Goal: Information Seeking & Learning: Learn about a topic

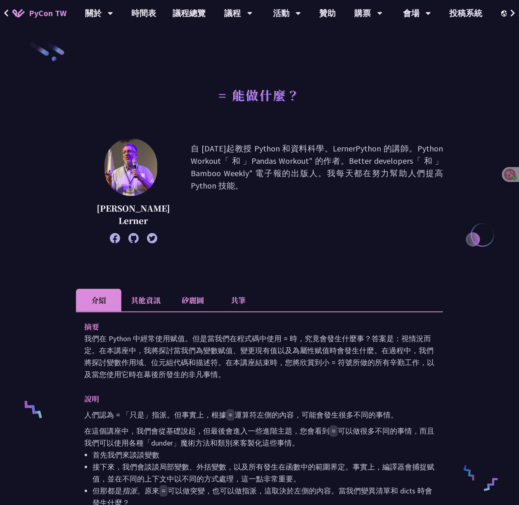
scroll to position [55, 0]
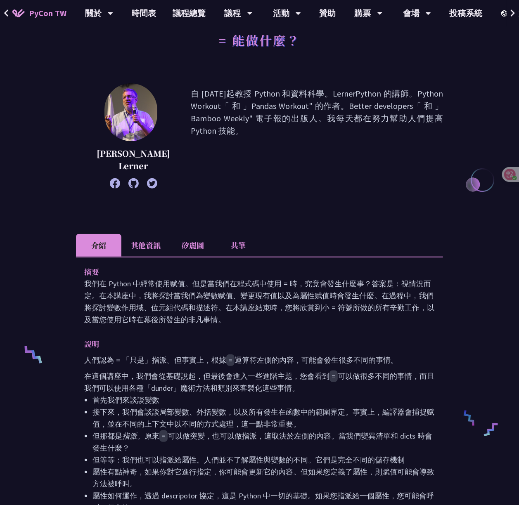
click at [154, 248] on li "其他資訊" at bounding box center [145, 245] width 49 height 23
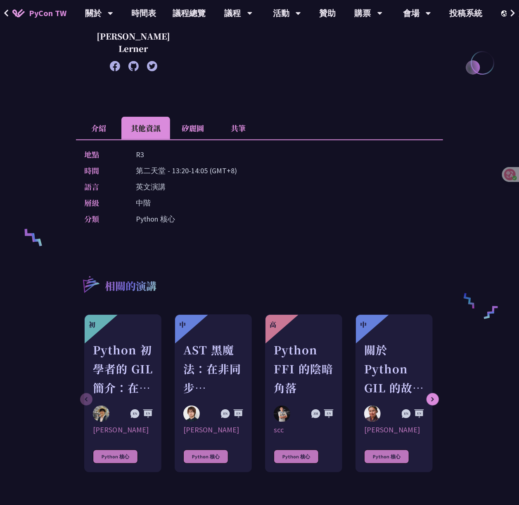
scroll to position [172, 0]
click at [94, 133] on li "介紹" at bounding box center [98, 128] width 45 height 23
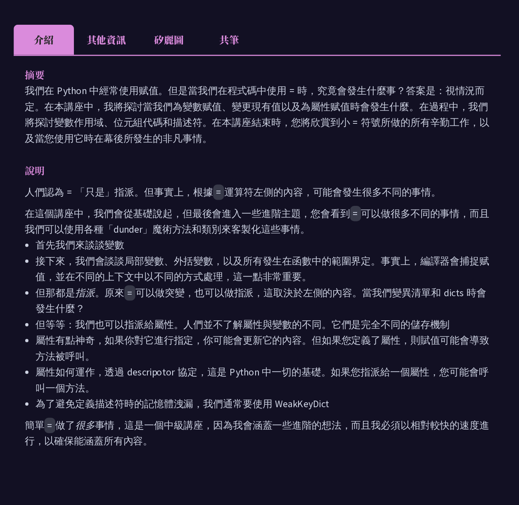
scroll to position [178, 0]
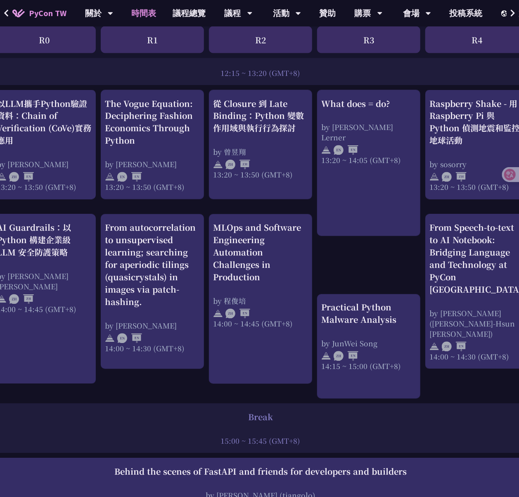
scroll to position [663, 0]
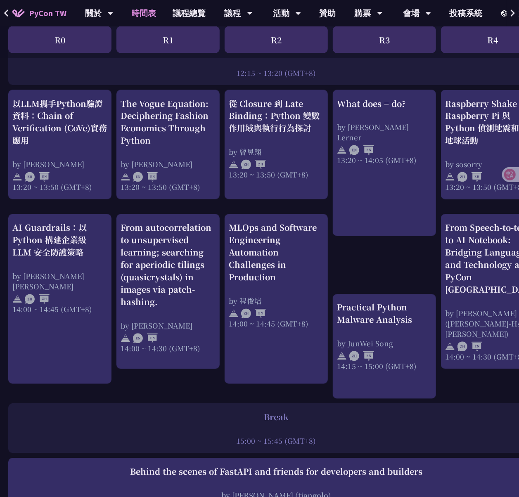
drag, startPoint x: 257, startPoint y: 134, endPoint x: 338, endPoint y: 78, distance: 97.8
click at [338, 78] on div "12:15 ~ 13:20 (GMT+8)" at bounding box center [275, 73] width 527 height 10
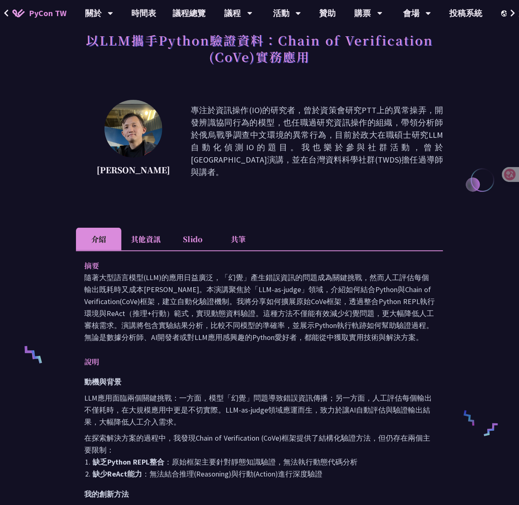
scroll to position [110, 0]
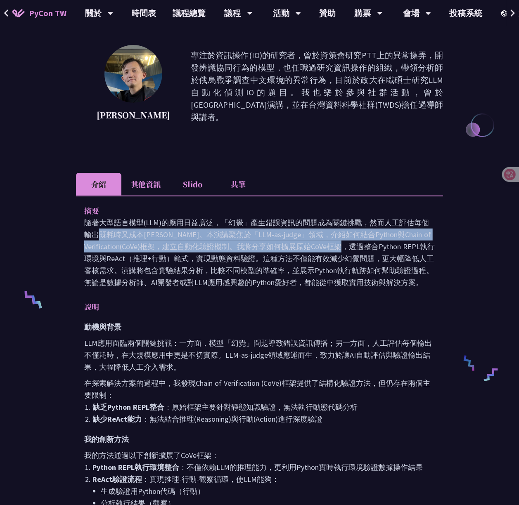
drag, startPoint x: 282, startPoint y: 226, endPoint x: 278, endPoint y: 243, distance: 17.4
click at [278, 243] on p "隨著大型語言模型(LLM)的應用日益廣泛，「幻覺」產生錯誤資訊的問題成為關鍵挑戰，然而人工評估每個輸出既耗時又成本高昂。本演講聚焦於「LLM-as-judge…" at bounding box center [259, 253] width 350 height 72
click at [345, 225] on p "隨著大型語言模型(LLM)的應用日益廣泛，「幻覺」產生錯誤資訊的問題成為關鍵挑戰，然而人工評估每個輸出既耗時又成本高昂。本演講聚焦於「LLM-as-judge…" at bounding box center [259, 253] width 350 height 72
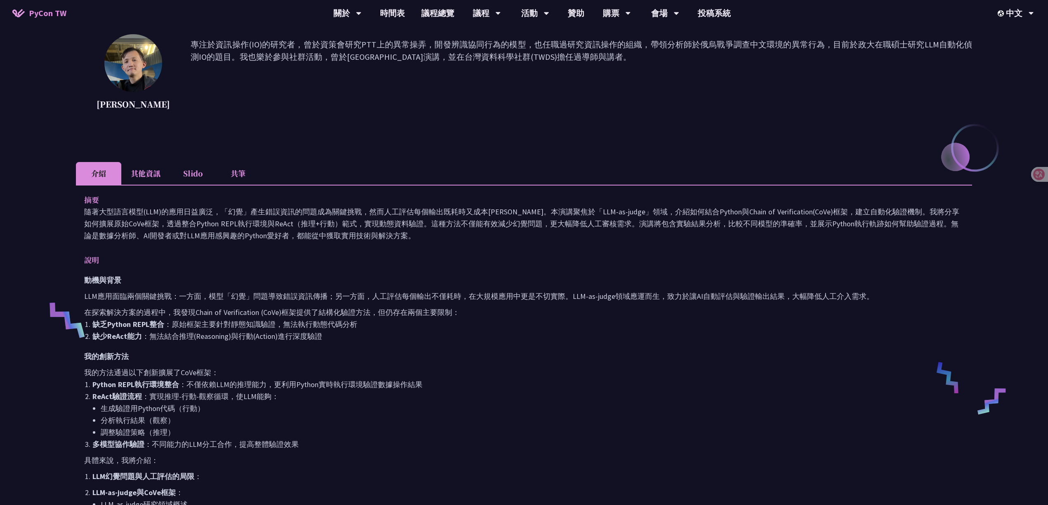
scroll to position [0, 0]
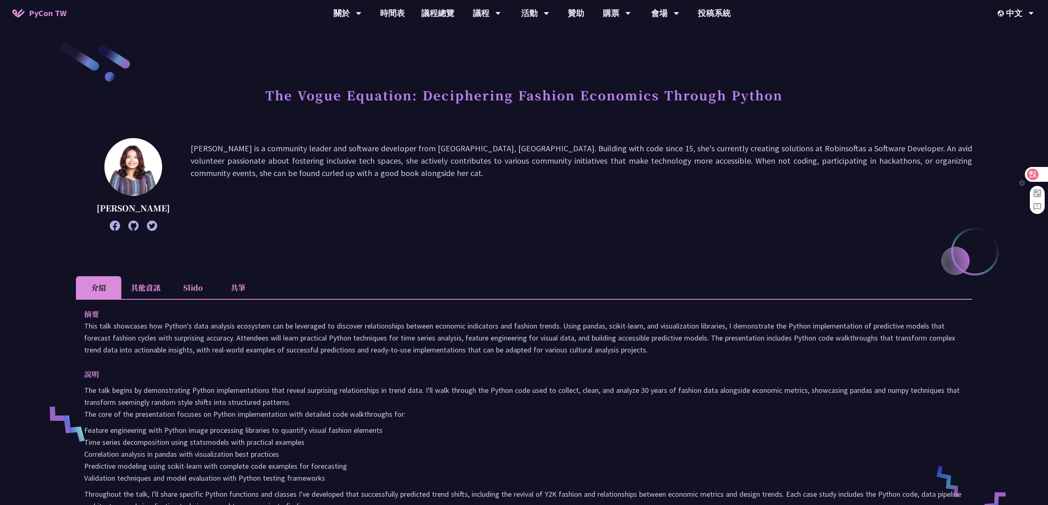
click at [518, 169] on div at bounding box center [1036, 174] width 22 height 15
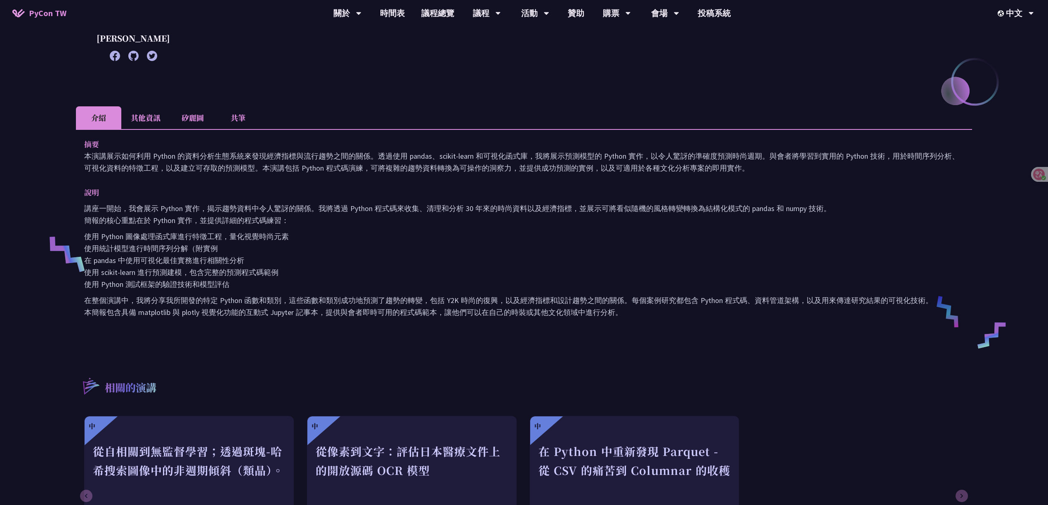
scroll to position [165, 0]
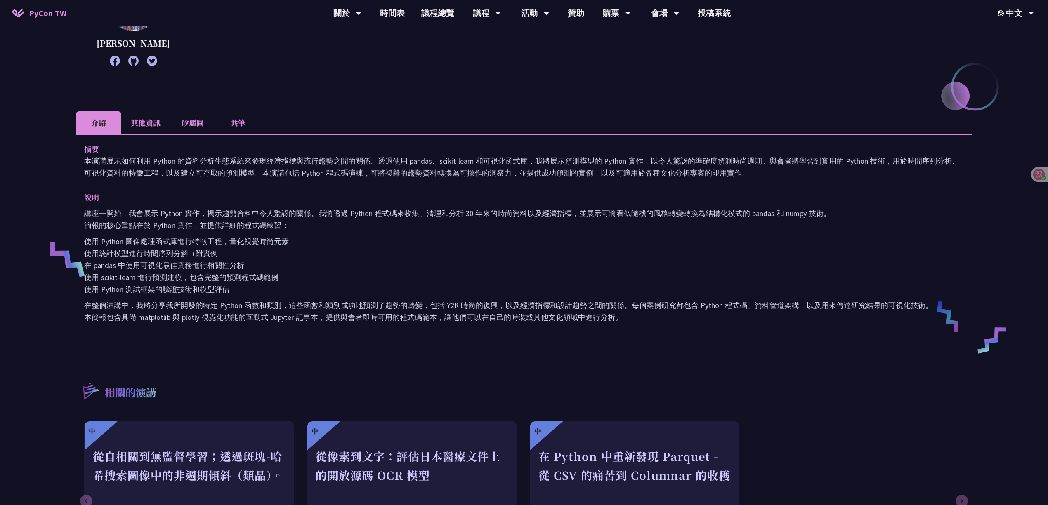
drag, startPoint x: 132, startPoint y: 119, endPoint x: 118, endPoint y: 121, distance: 14.6
click at [133, 119] on li "其他資訊" at bounding box center [145, 122] width 49 height 23
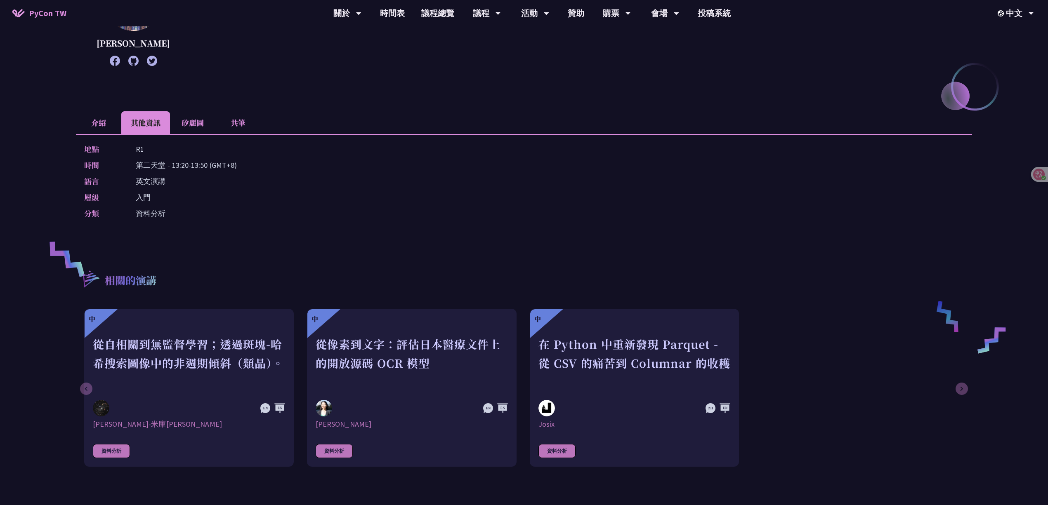
click at [180, 113] on li "矽麗圖" at bounding box center [192, 122] width 45 height 23
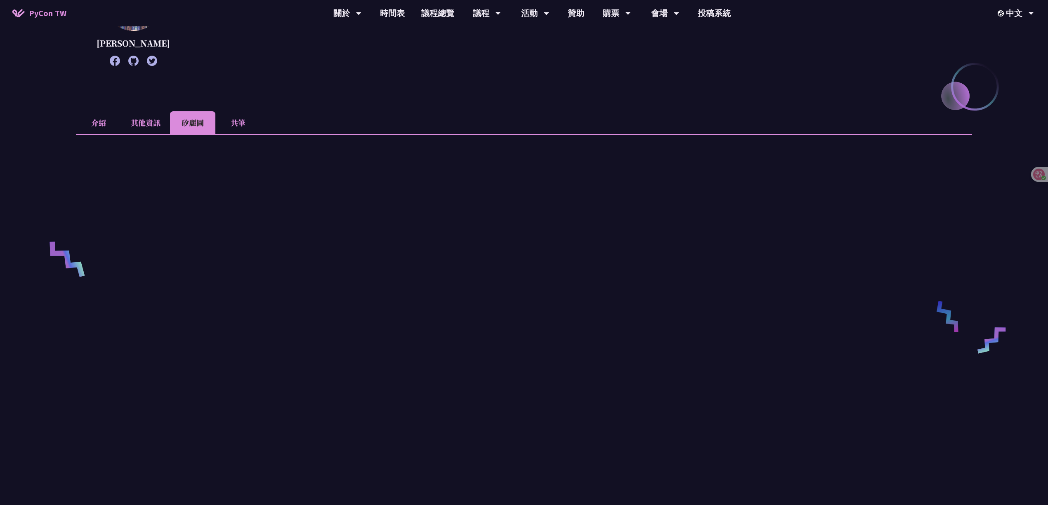
click at [135, 122] on li "其他資訊" at bounding box center [145, 122] width 49 height 23
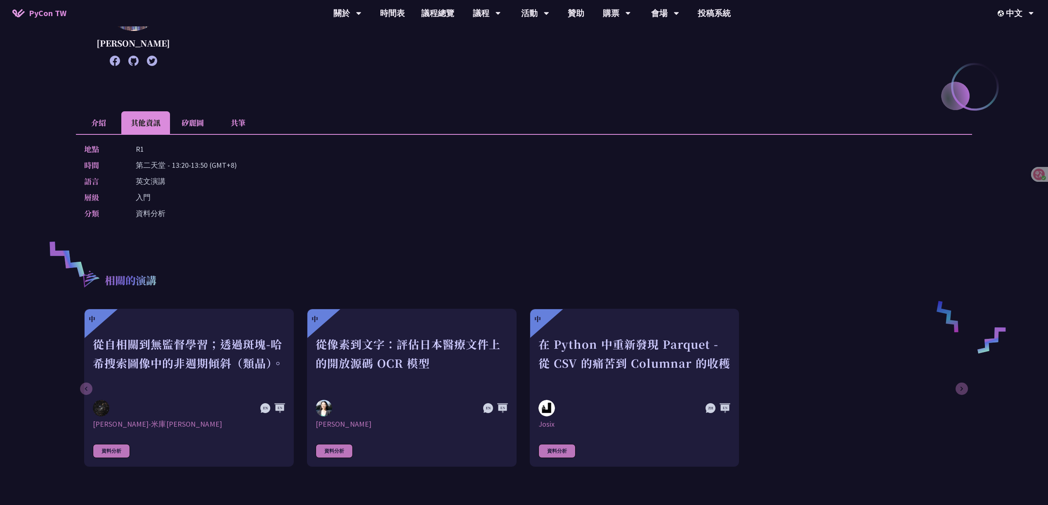
click at [93, 121] on li "介紹" at bounding box center [98, 122] width 45 height 23
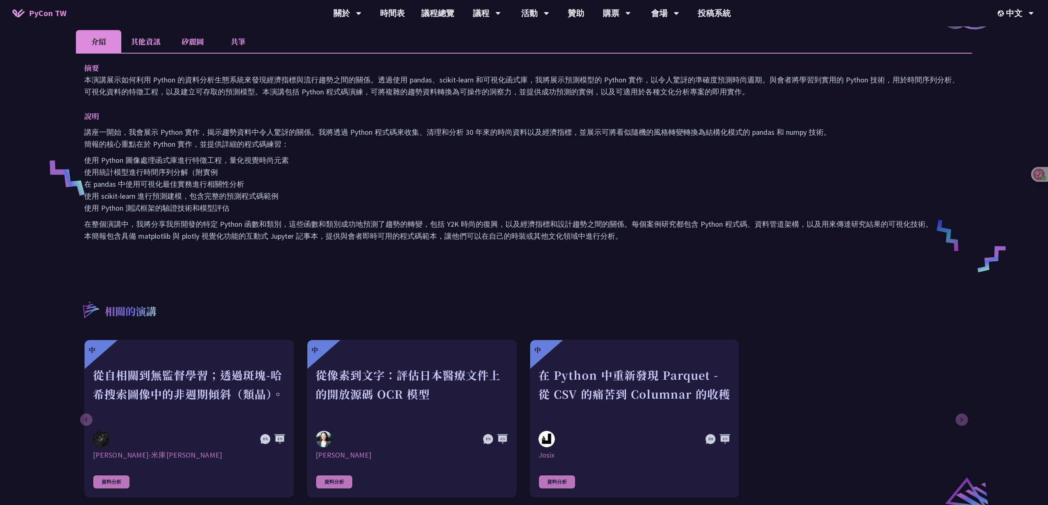
scroll to position [220, 0]
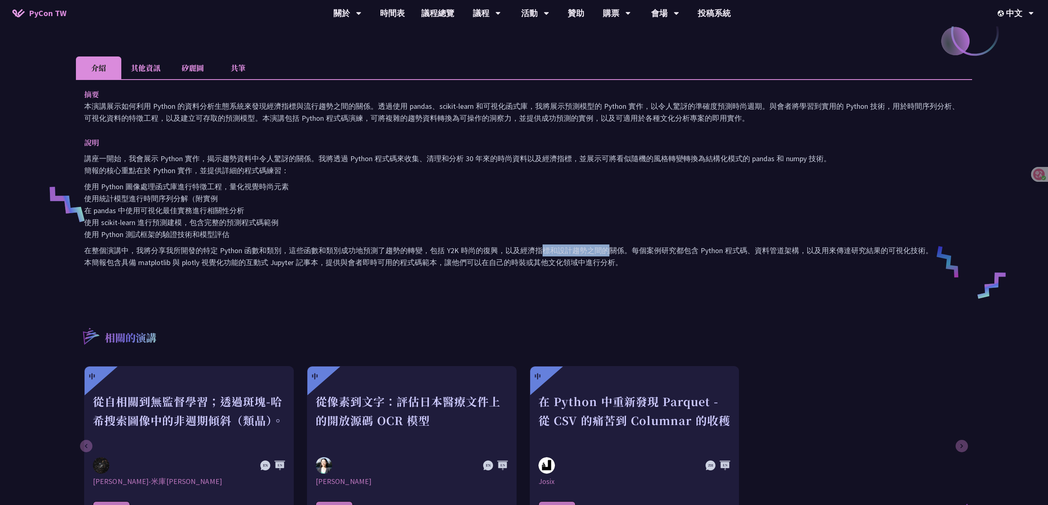
drag, startPoint x: 542, startPoint y: 256, endPoint x: 611, endPoint y: 251, distance: 68.7
click at [518, 251] on p "在整個演講中，我將分享我所開發的特定 Python 函數和類別，這些函數和類別成功地預測了趨勢的轉變，包括 Y2K 時尚的復興，以及經濟指標和設計趨勢之間的關…" at bounding box center [524, 257] width 880 height 24
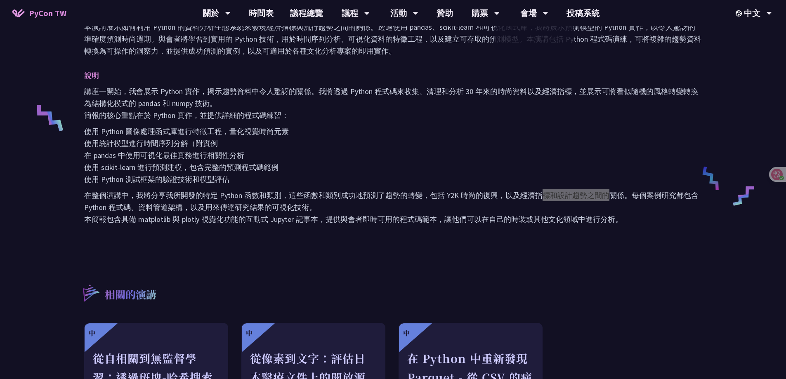
scroll to position [301, 0]
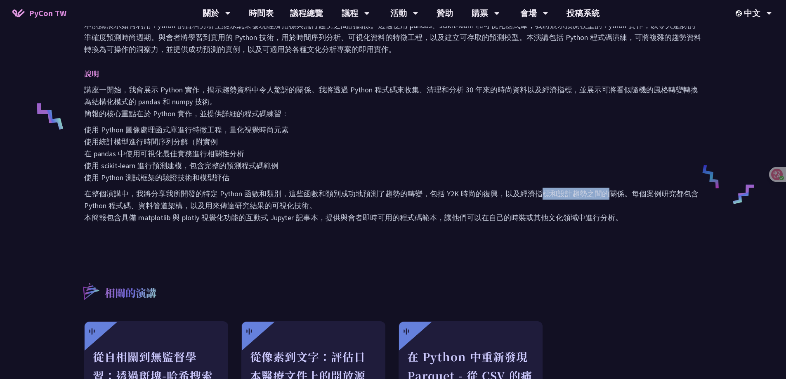
click at [490, 177] on p "使用 Python 圖像處理函式庫進行特徵工程，量化視覺時尚元素 使用統計模型進行時間序列分解（附實例 在 pandas 中使用可視化最佳實務進行相關性分析 …" at bounding box center [393, 154] width 618 height 60
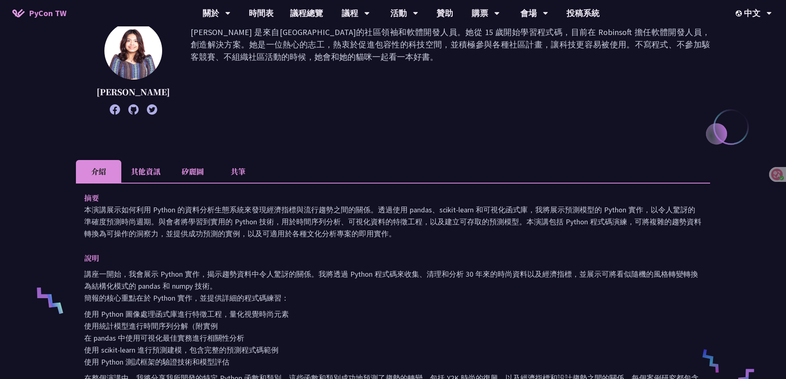
scroll to position [136, 0]
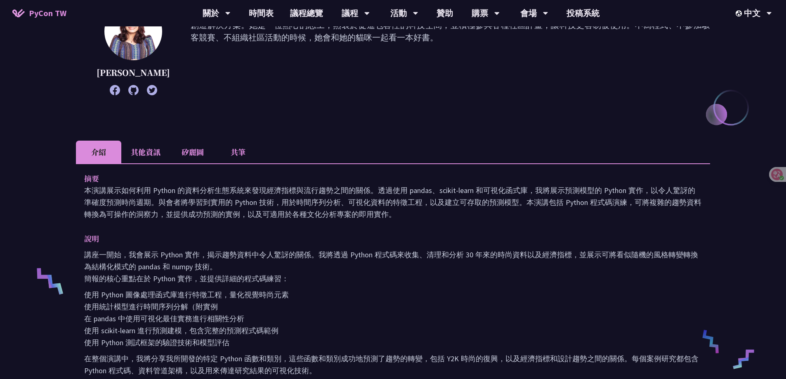
drag, startPoint x: 420, startPoint y: 167, endPoint x: 346, endPoint y: 302, distance: 153.6
click at [346, 302] on p "使用 Python 圖像處理函式庫進行特徵工程，量化視覺時尚元素 使用統計模型進行時間序列分解（附實例 在 pandas 中使用可視化最佳實務進行相關性分析 …" at bounding box center [393, 319] width 618 height 60
click at [156, 147] on li "其他資訊" at bounding box center [145, 152] width 49 height 23
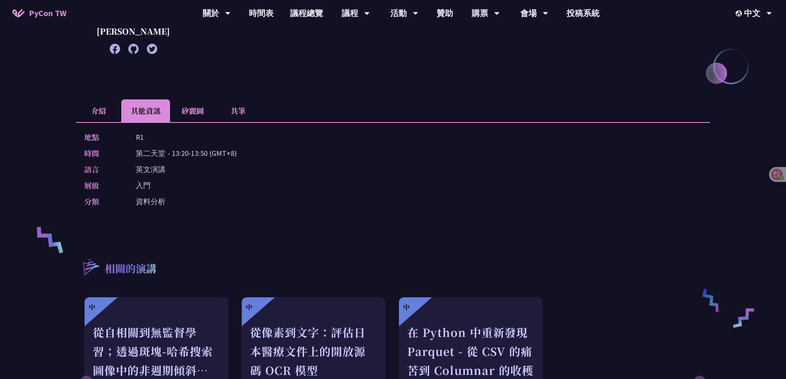
scroll to position [342, 0]
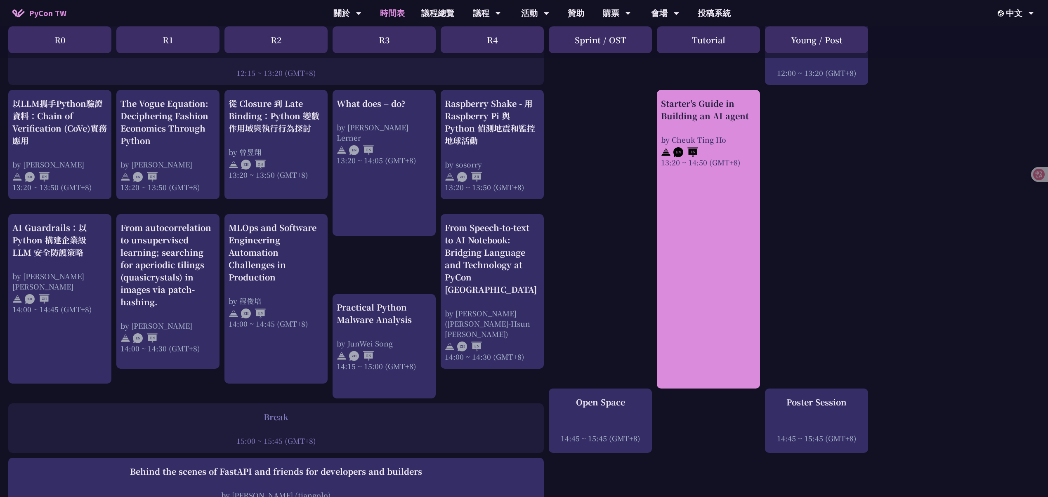
drag, startPoint x: 724, startPoint y: 208, endPoint x: 710, endPoint y: 211, distance: 14.3
click at [710, 211] on div "Starter's Guide in Building an AI agent by [PERSON_NAME] 13:20 ~ 14:50 (GMT+8)" at bounding box center [708, 239] width 103 height 299
drag, startPoint x: 709, startPoint y: 210, endPoint x: 685, endPoint y: 171, distance: 45.9
click at [685, 171] on div "Starter's Guide in Building an AI agent by [PERSON_NAME] 13:20 ~ 14:50 (GMT+8)" at bounding box center [708, 239] width 103 height 299
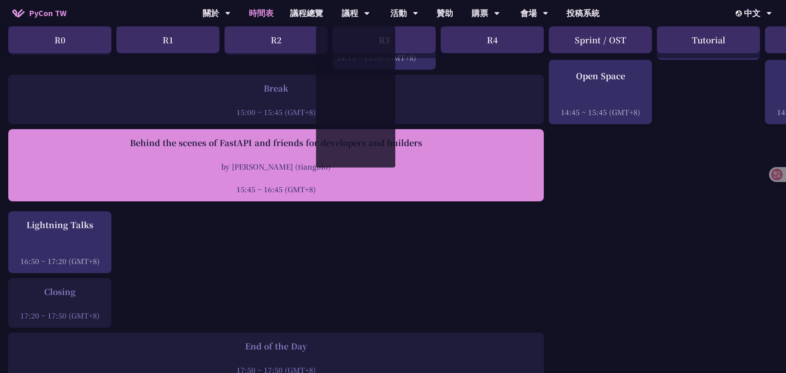
scroll to position [952, 0]
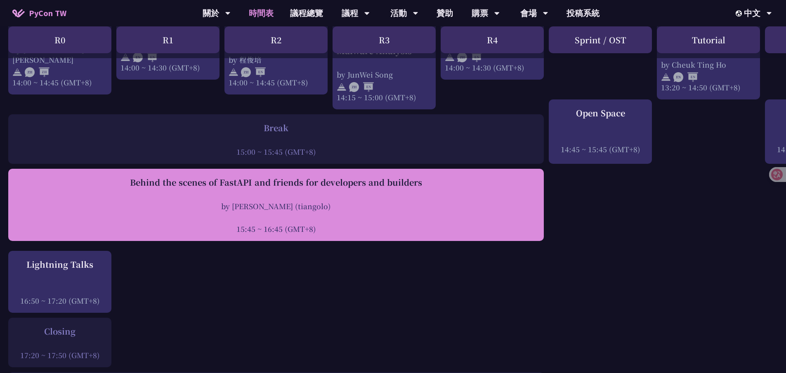
drag, startPoint x: 241, startPoint y: 187, endPoint x: 249, endPoint y: 170, distance: 18.5
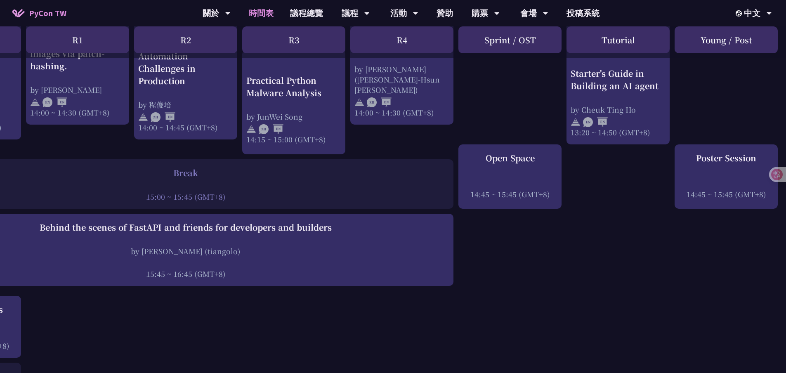
scroll to position [911, 90]
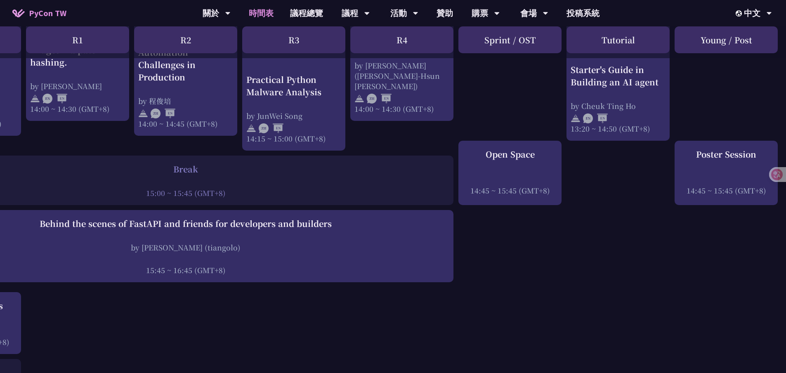
drag, startPoint x: 138, startPoint y: 188, endPoint x: 192, endPoint y: 186, distance: 54.5
click at [192, 188] on div "15:00 ~ 15:45 (GMT+8)" at bounding box center [185, 193] width 527 height 10
copy div "15:00 ~ 15:45"
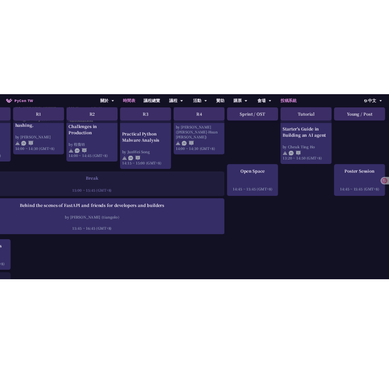
scroll to position [902, 6]
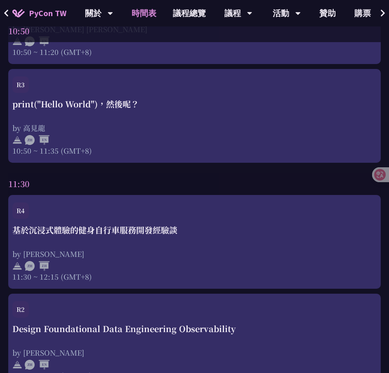
click at [255, 177] on div "11:30" at bounding box center [194, 183] width 373 height 22
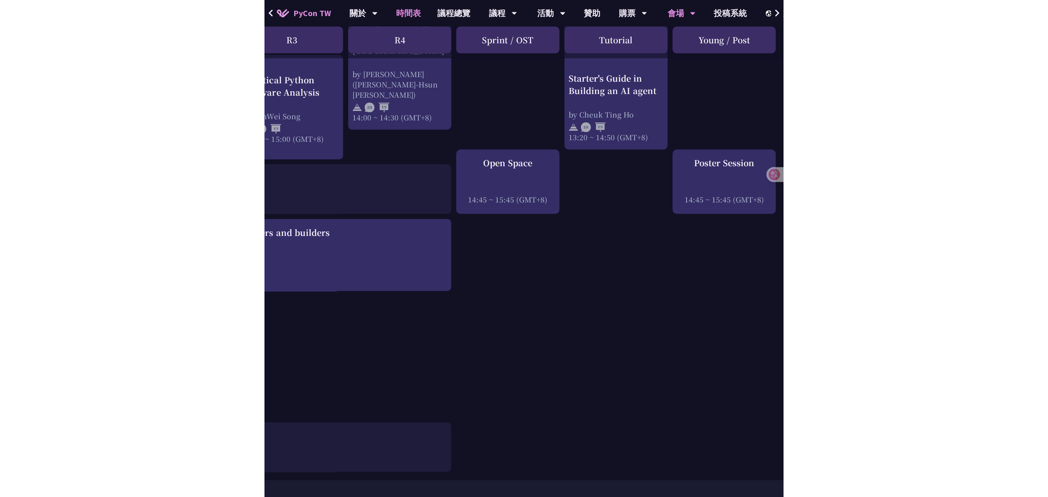
scroll to position [902, 8]
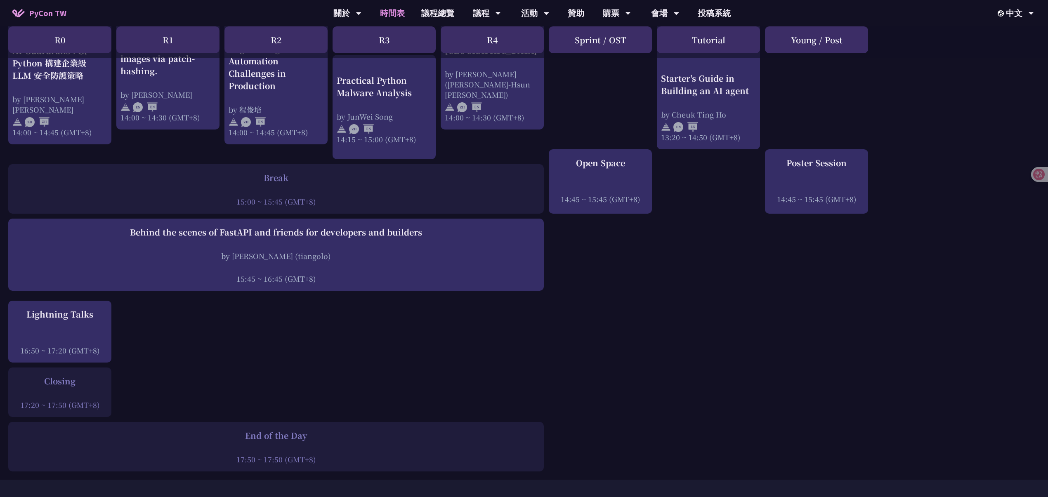
click at [813, 157] on div "Poster Session" at bounding box center [816, 163] width 95 height 12
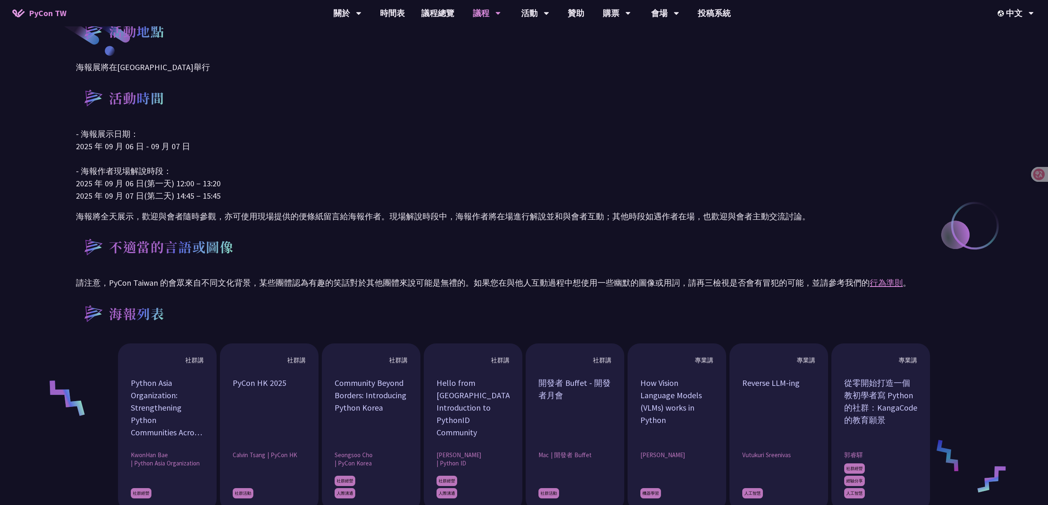
scroll to position [446, 0]
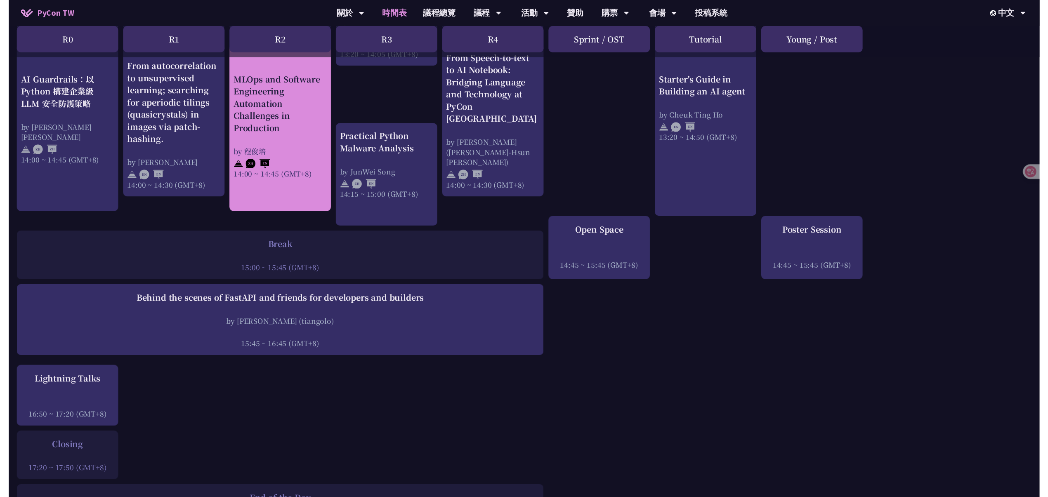
scroll to position [902, 0]
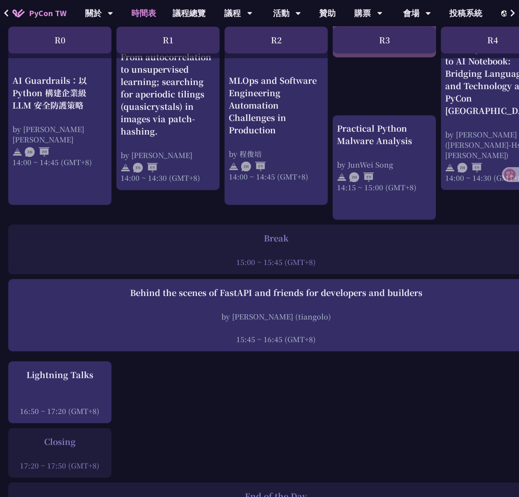
scroll to position [847, 0]
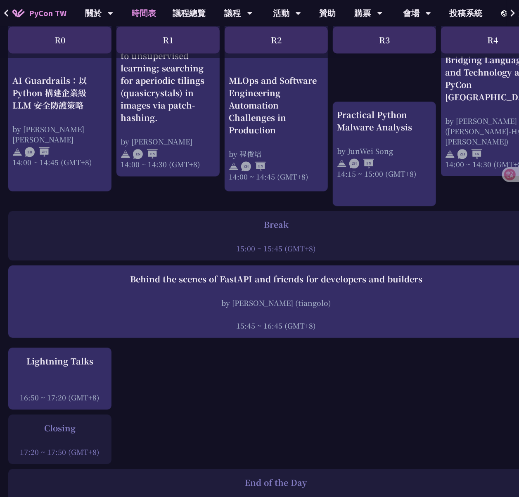
scroll to position [792, 0]
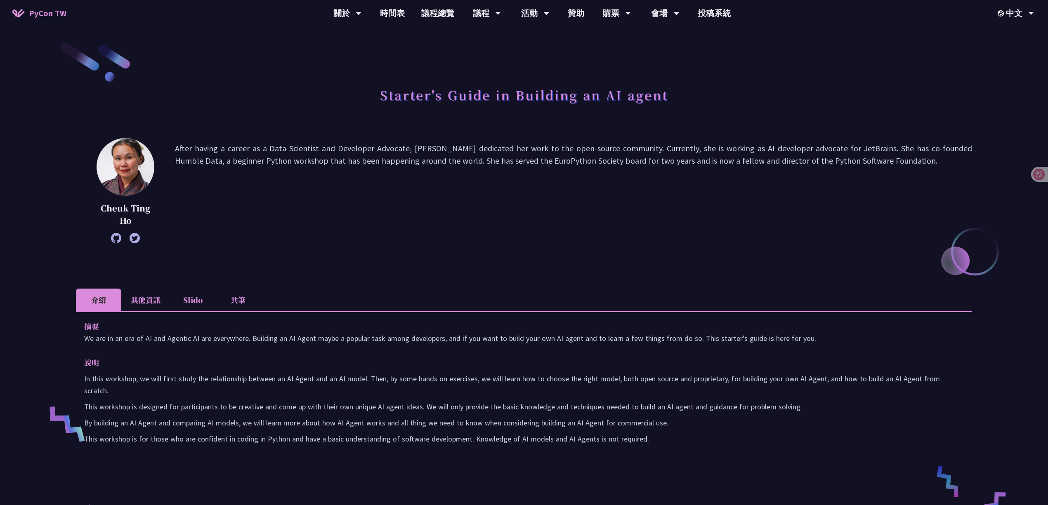
scroll to position [220, 0]
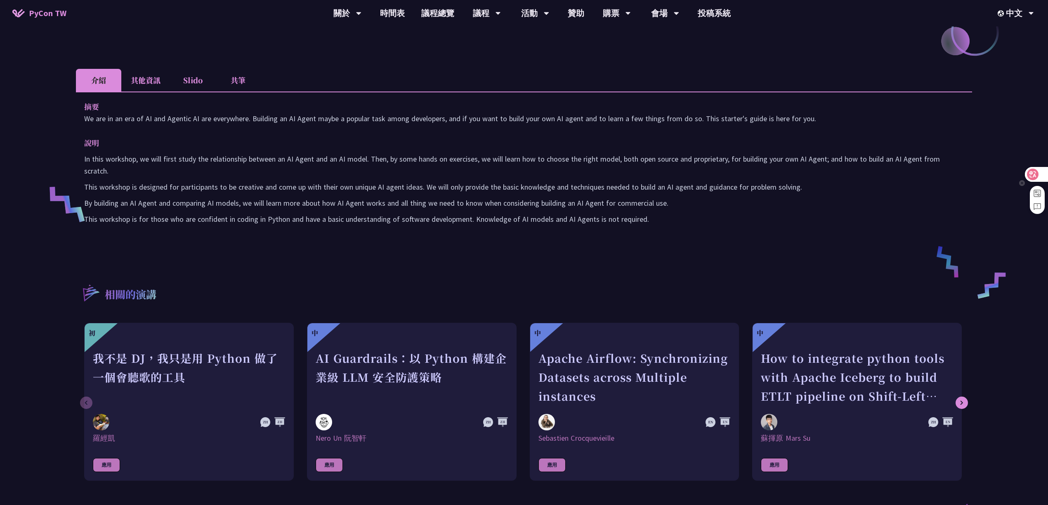
click at [1038, 177] on icon at bounding box center [1033, 175] width 12 height 12
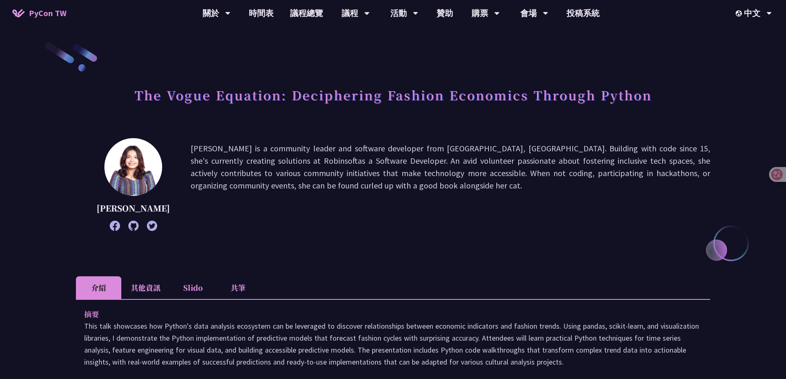
click at [204, 95] on h1 "The Vogue Equation: Deciphering Fashion Economics Through Python" at bounding box center [393, 95] width 517 height 25
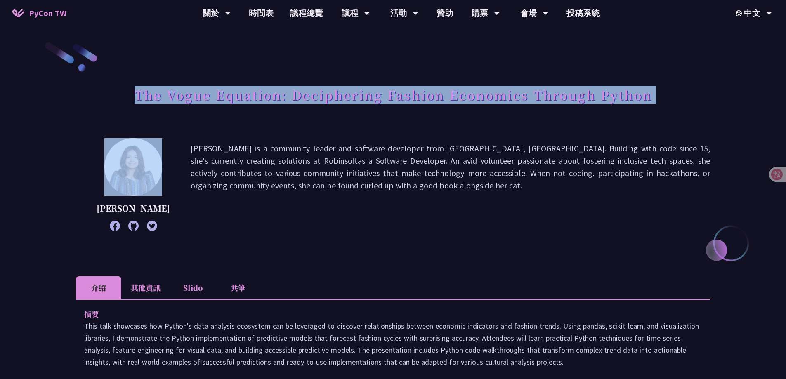
click at [204, 95] on h1 "The Vogue Equation: Deciphering Fashion Economics Through Python" at bounding box center [393, 95] width 517 height 25
copy div "The Vogue Equation: Deciphering Fashion Economics Through Python"
click at [330, 244] on div "Chantal Pino Chantal Pino is a community leader and software developer from Dav…" at bounding box center [393, 197] width 634 height 118
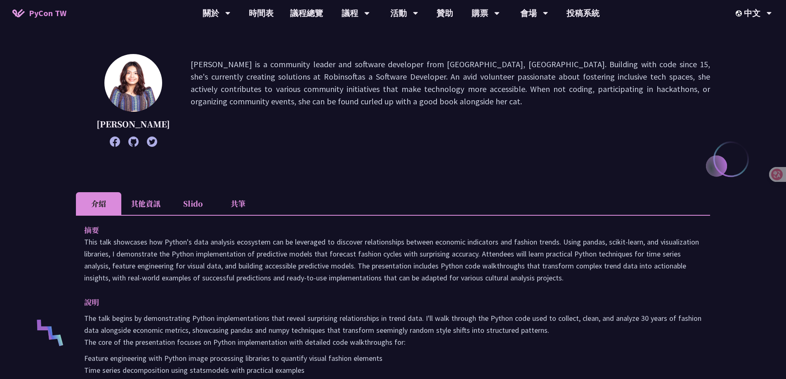
scroll to position [83, 0]
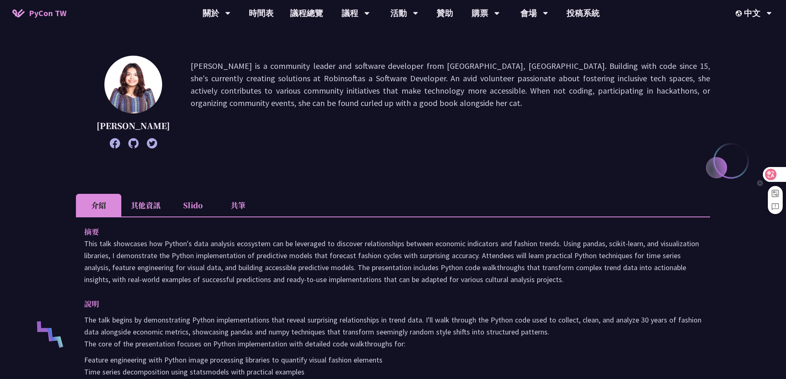
click at [780, 170] on div at bounding box center [774, 174] width 22 height 15
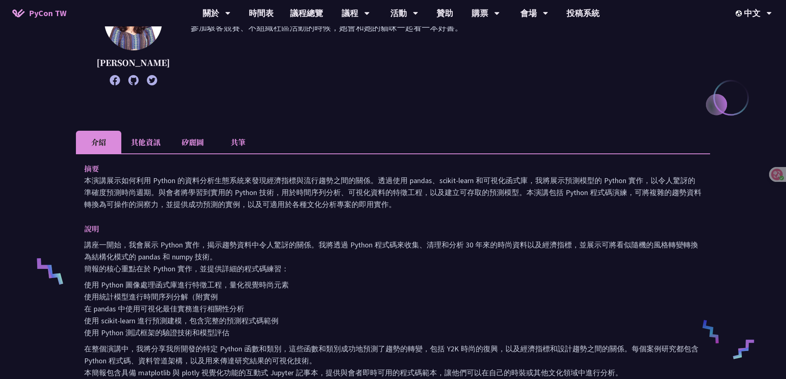
scroll to position [165, 0]
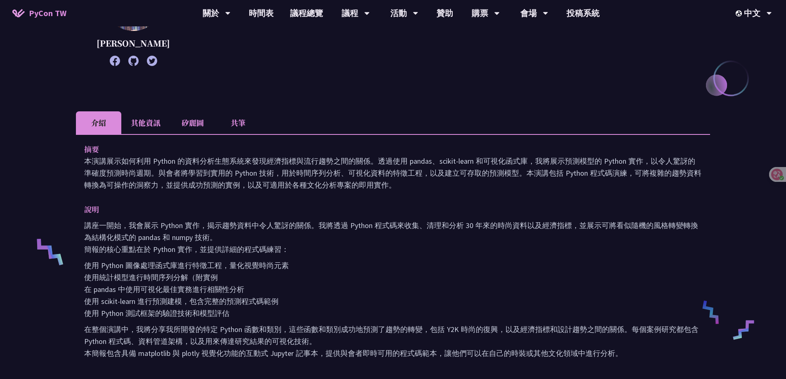
click at [134, 128] on li "其他資訊" at bounding box center [145, 122] width 49 height 23
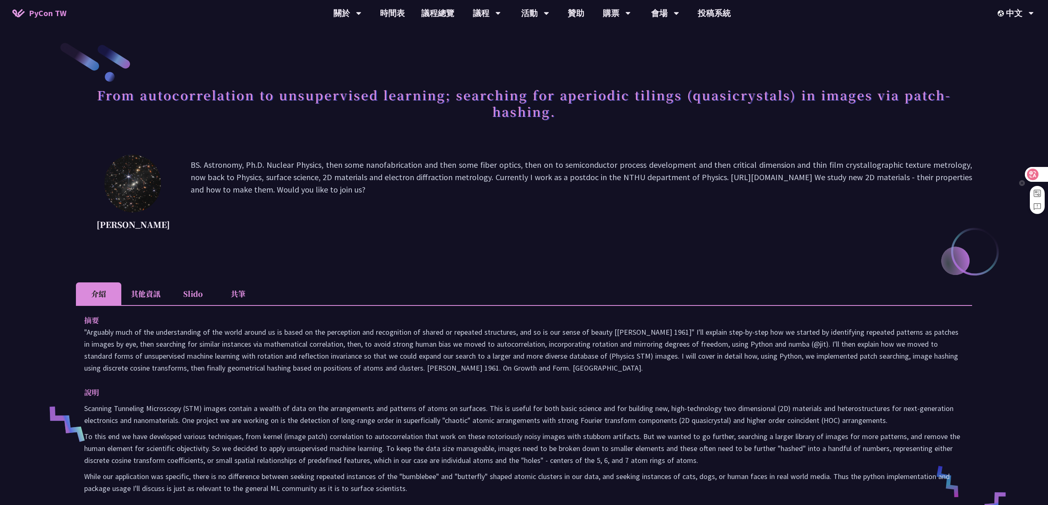
click at [1037, 167] on div at bounding box center [1036, 174] width 22 height 15
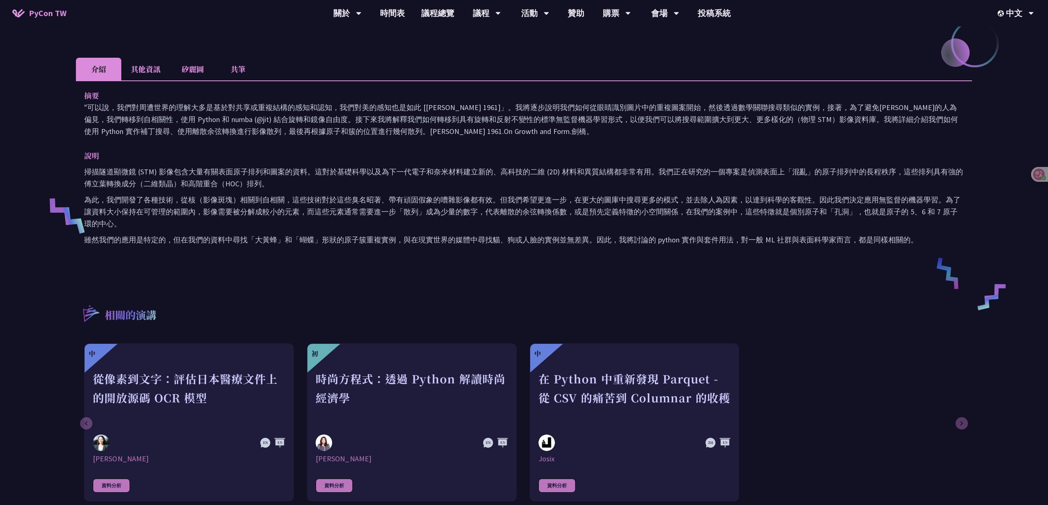
scroll to position [209, 0]
click at [152, 61] on li "其他資訊" at bounding box center [145, 68] width 49 height 23
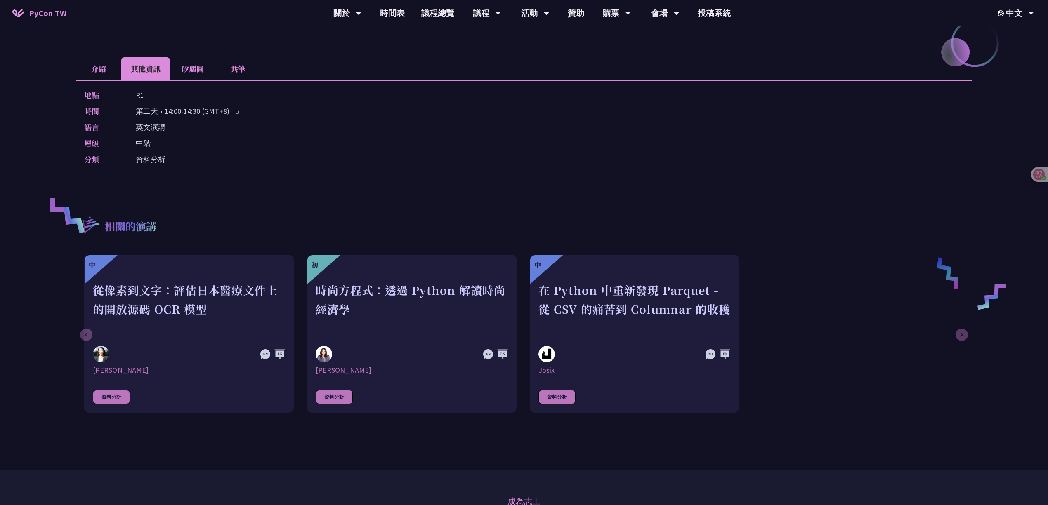
click at [104, 70] on li "介紹" at bounding box center [98, 68] width 45 height 23
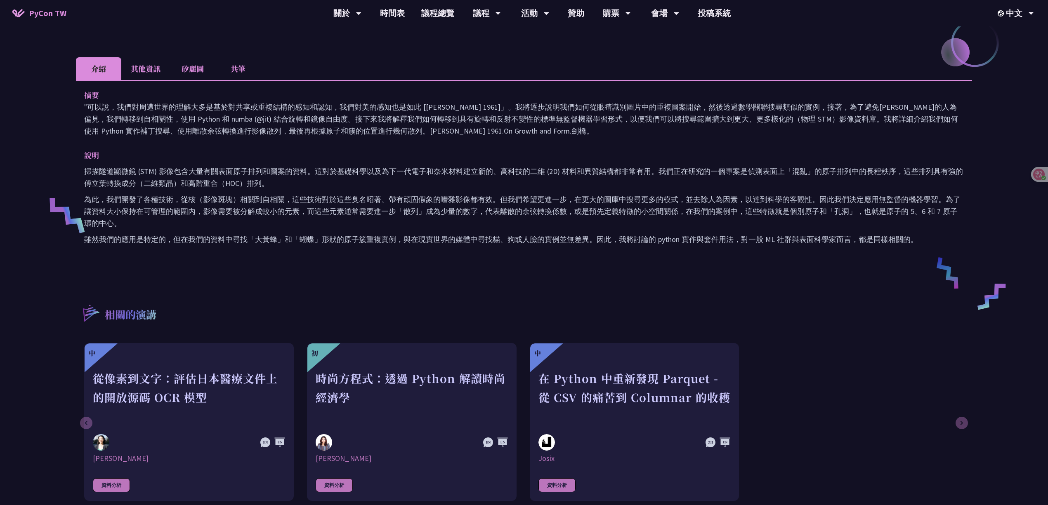
click at [1042, 178] on icon at bounding box center [1043, 178] width 3 height 3
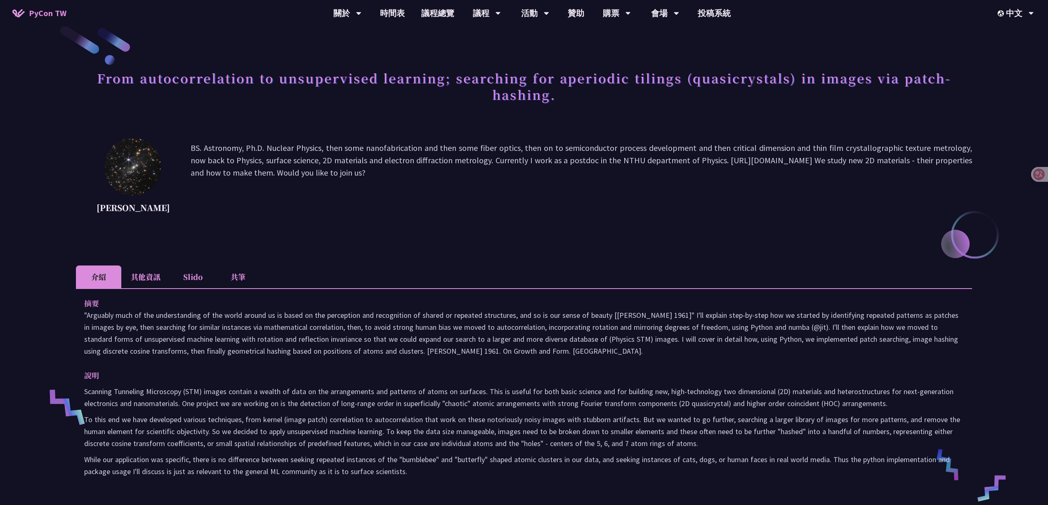
scroll to position [5, 0]
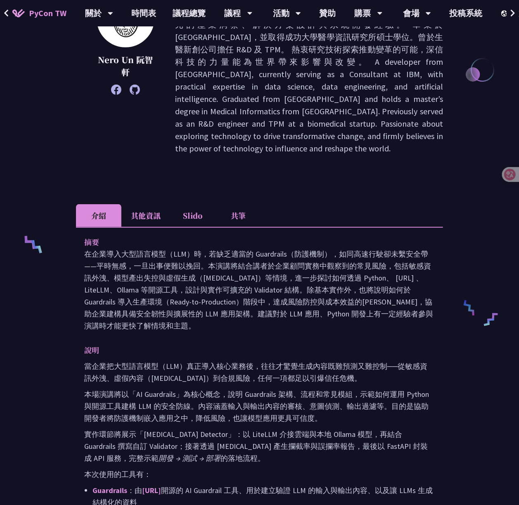
scroll to position [330, 0]
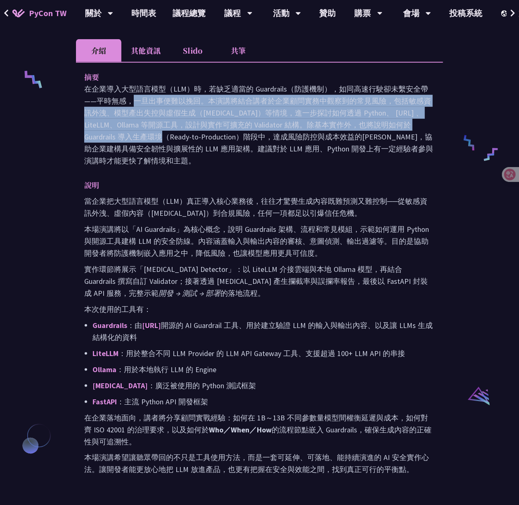
drag, startPoint x: 321, startPoint y: 90, endPoint x: 333, endPoint y: 120, distance: 33.1
click at [333, 120] on p "在企業導入大型語言模型（LLM）時，若缺乏適當的 Guardrails（防護機制），如同高速行駛卻未繫安全帶——平時無感，一旦出事便難以挽回。本演講將結合講者…" at bounding box center [259, 125] width 350 height 84
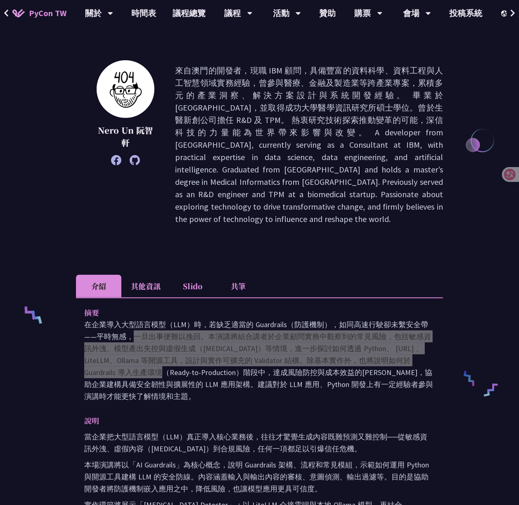
scroll to position [0, 0]
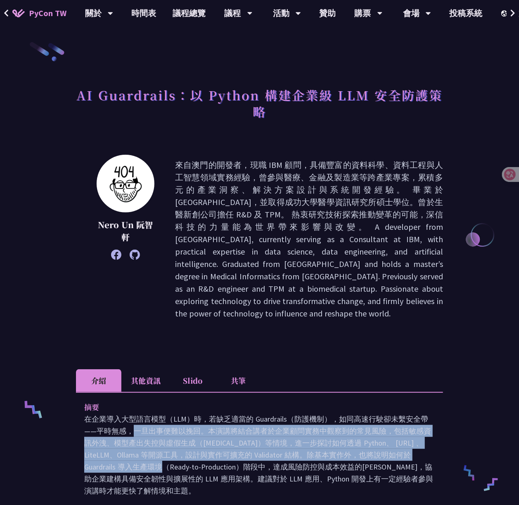
click at [148, 379] on li "其他資訊" at bounding box center [145, 380] width 49 height 23
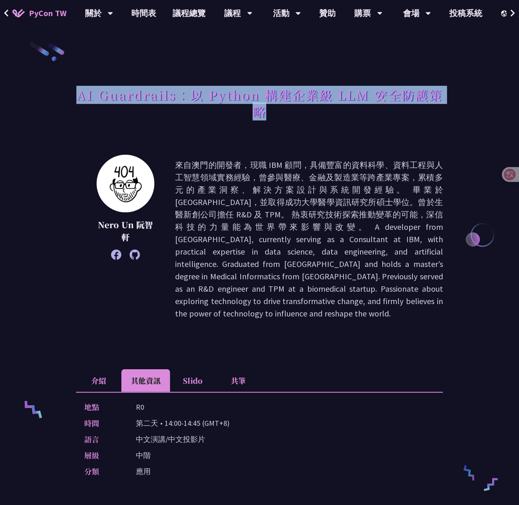
drag, startPoint x: 73, startPoint y: 96, endPoint x: 297, endPoint y: 109, distance: 224.9
click at [297, 109] on div "AI Guardrails：以 Python 構建企業級 LLM 安全防護策略 Nero Un 阮智軒 介紹 其他資訊 Slido 共筆 摘要 說明 當企業把…" at bounding box center [259, 401] width 519 height 803
copy h1 "AI Guardrails：以 Python 構建企業級 LLM 安全防護策略"
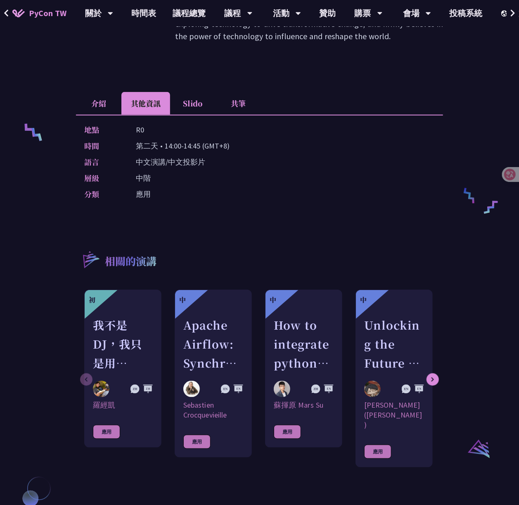
scroll to position [275, 0]
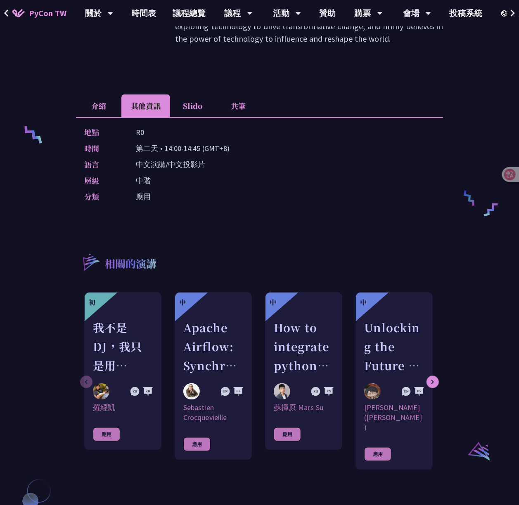
click at [93, 105] on li "介紹" at bounding box center [98, 105] width 45 height 23
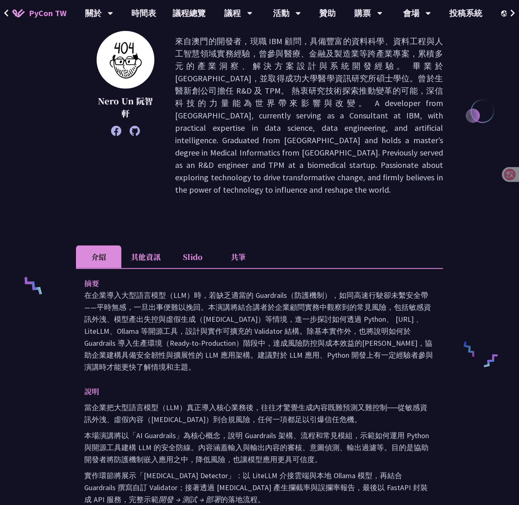
scroll to position [110, 0]
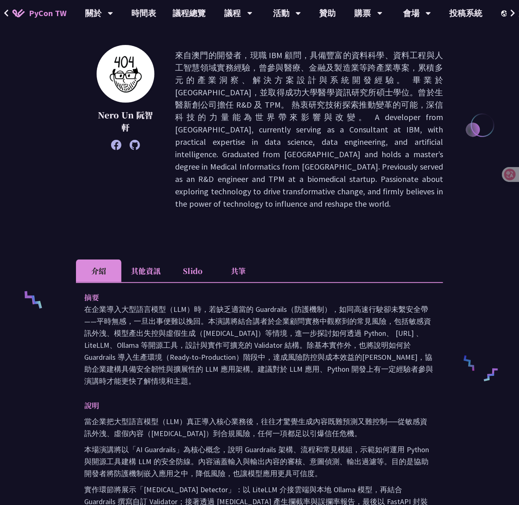
click at [151, 265] on li "其他資訊" at bounding box center [145, 271] width 49 height 23
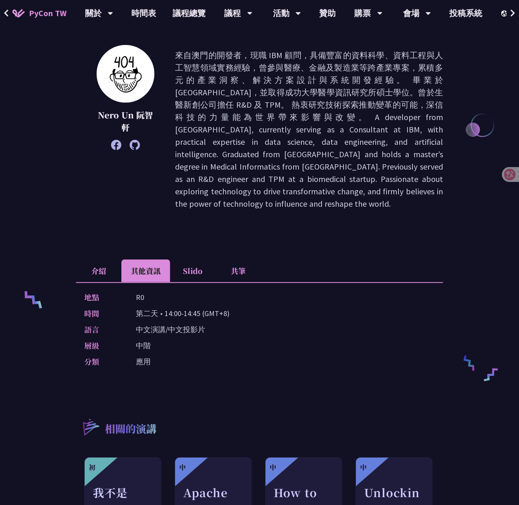
drag, startPoint x: 137, startPoint y: 296, endPoint x: 142, endPoint y: 296, distance: 5.4
click at [142, 296] on p "R0" at bounding box center [140, 297] width 8 height 12
copy p "R0"
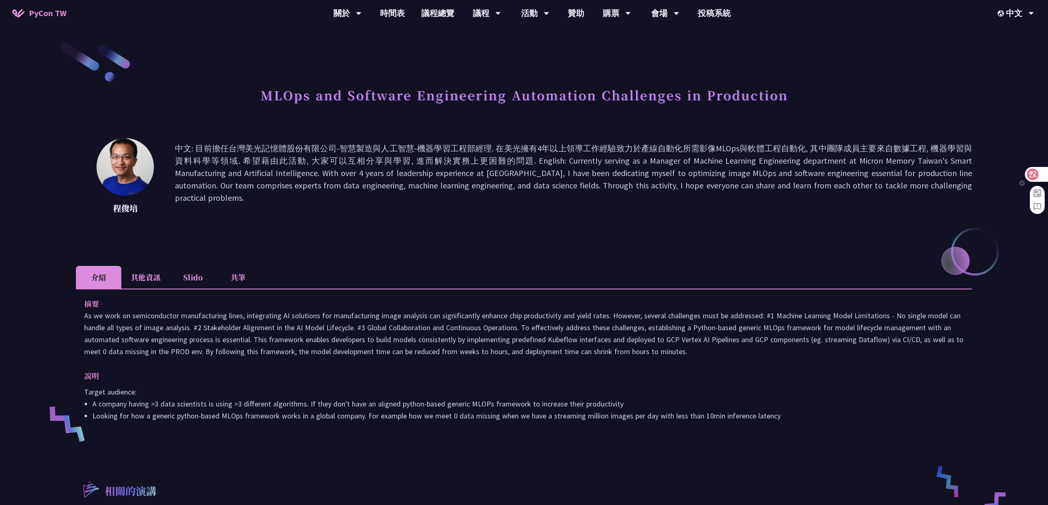
click at [1039, 172] on div at bounding box center [1036, 174] width 22 height 15
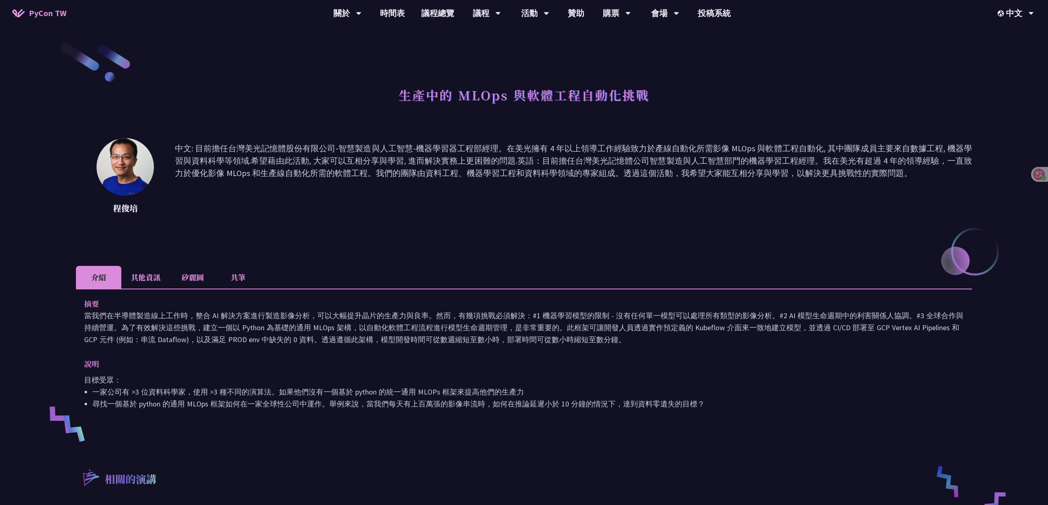
drag, startPoint x: 407, startPoint y: 311, endPoint x: 418, endPoint y: 350, distance: 40.2
click at [418, 350] on div "摘要 當我們在半導體製造線上工作時，整合 AI 解決方案進行製造影像分析，可以大幅提升晶片的生產力與良率。然而，有幾項挑戰必須解決：#1 機器學習模型的限制 …" at bounding box center [524, 360] width 896 height 142
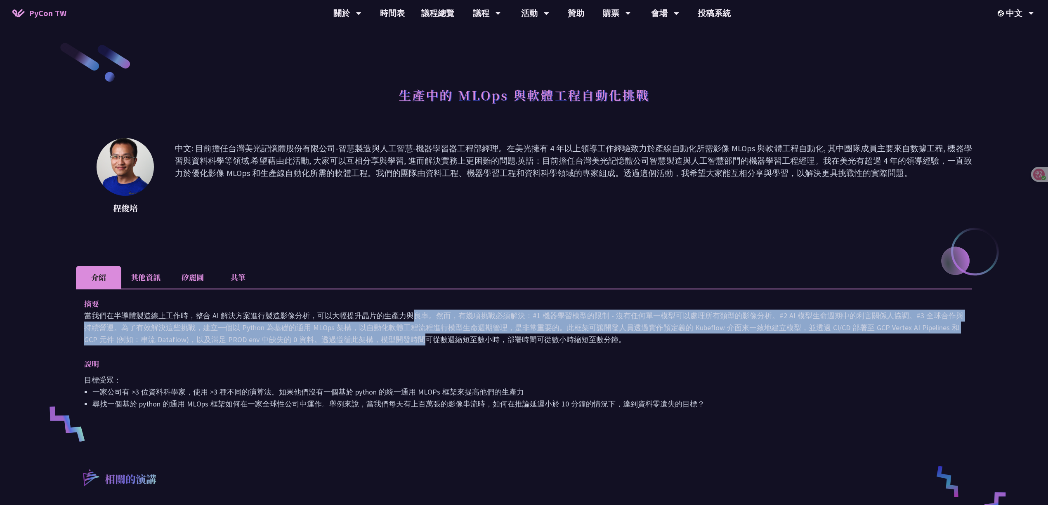
drag, startPoint x: 413, startPoint y: 319, endPoint x: 419, endPoint y: 339, distance: 21.0
click at [419, 339] on font "當我們在半導體製造線上工作時，整合 AI 解決方案進行製造影像分析，可以大幅提升晶片的生產力與良率。然而，有幾項挑戰必須解決：#1 機器學習模型的限制 - 沒…" at bounding box center [523, 327] width 879 height 33
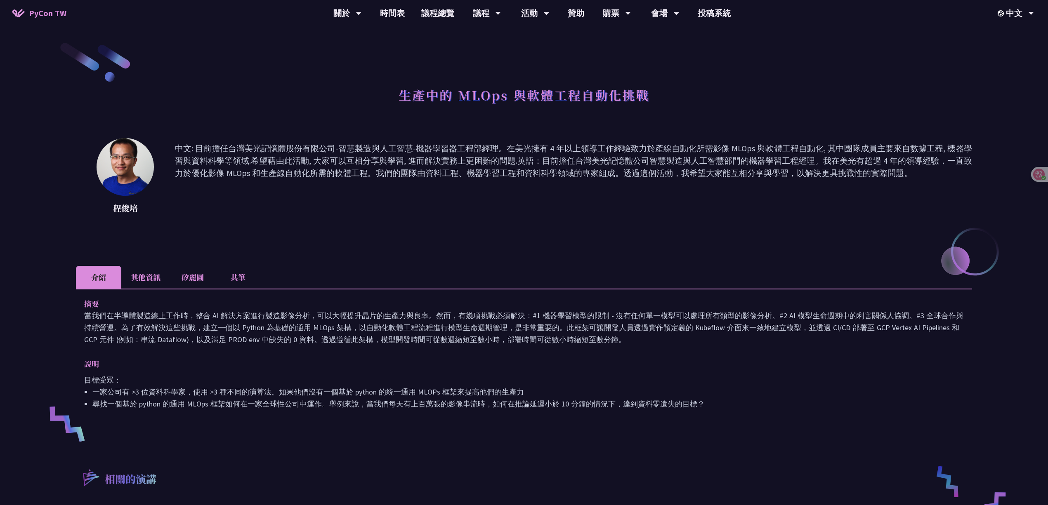
click at [137, 270] on li "其他資訊" at bounding box center [145, 277] width 49 height 23
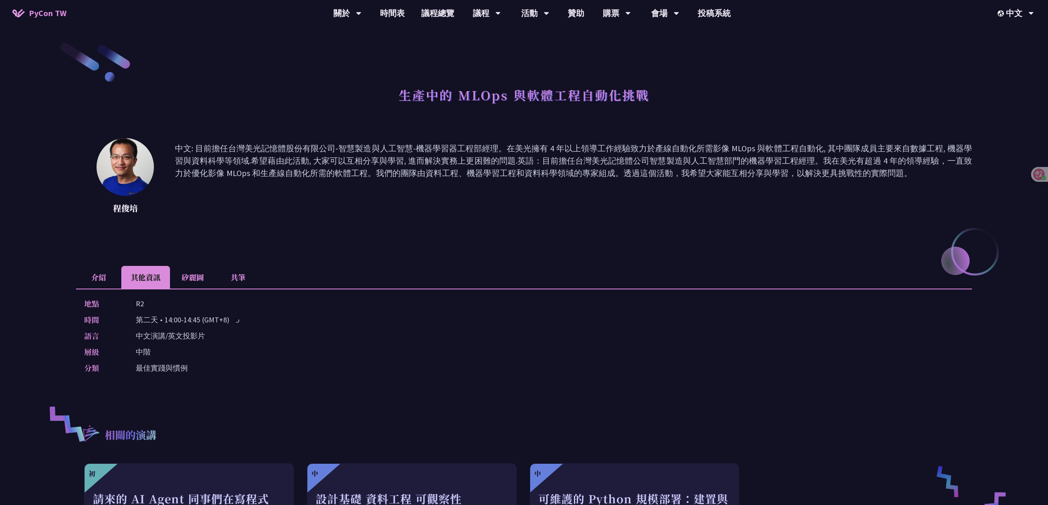
click at [93, 275] on li "介紹" at bounding box center [98, 277] width 45 height 23
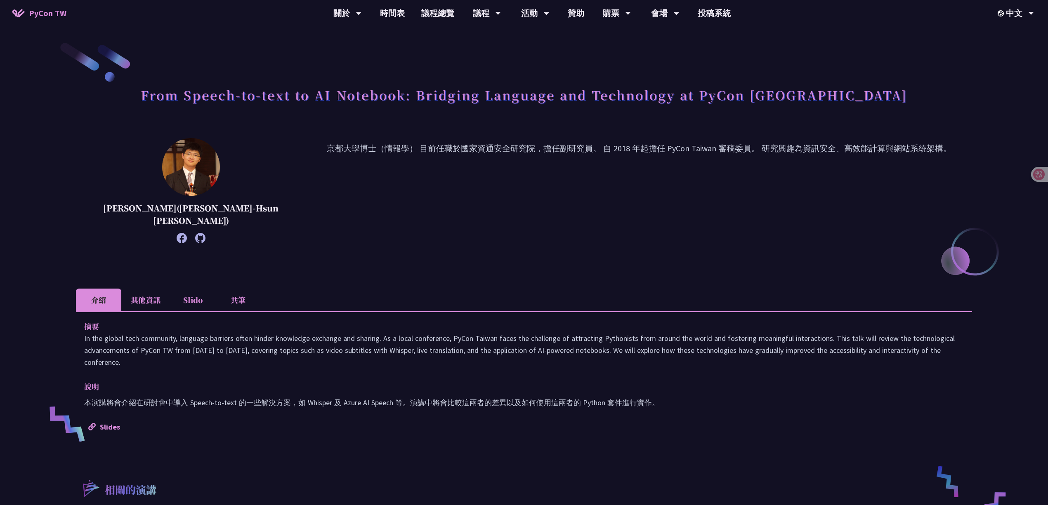
click at [150, 294] on li "其他資訊" at bounding box center [145, 300] width 49 height 23
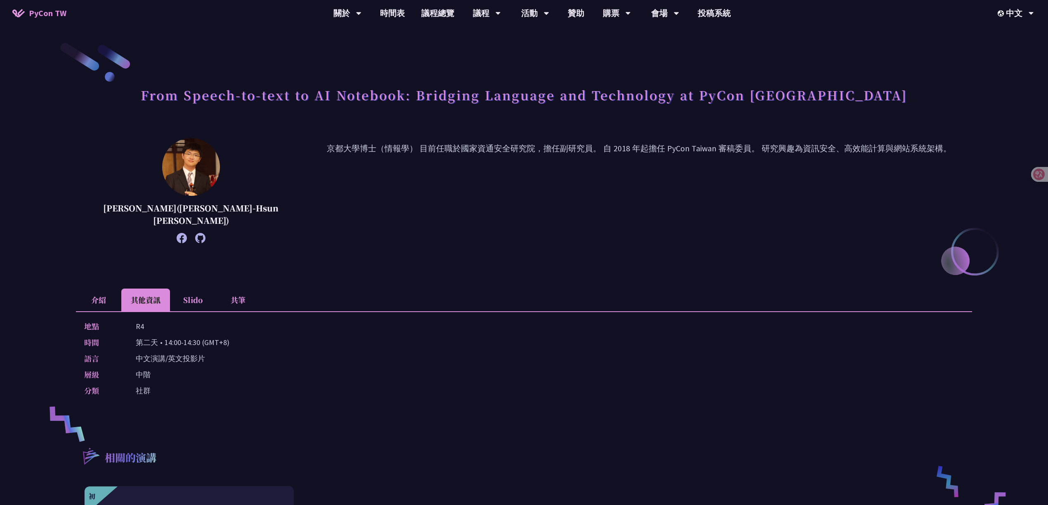
click at [101, 293] on li "介紹" at bounding box center [98, 300] width 45 height 23
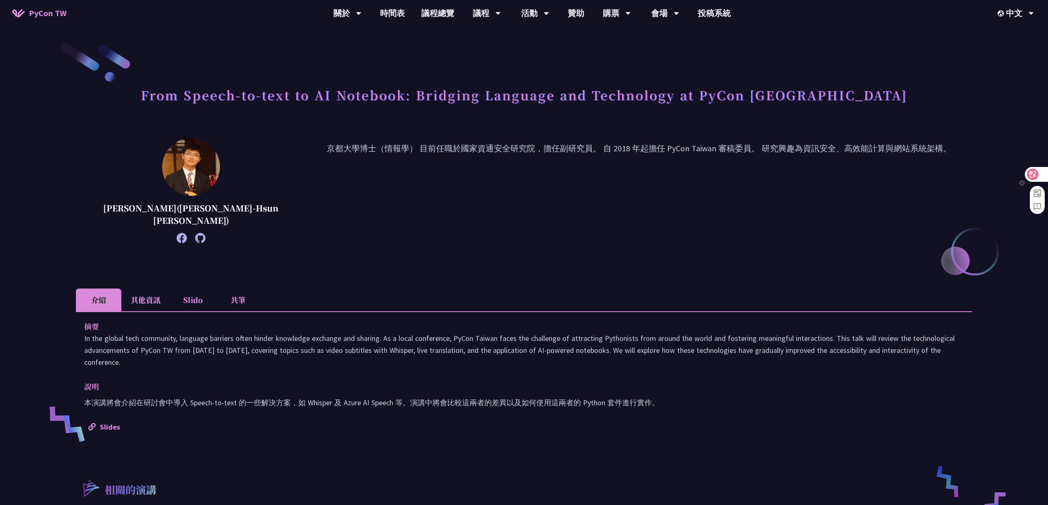
click at [1037, 174] on icon at bounding box center [1033, 174] width 8 height 8
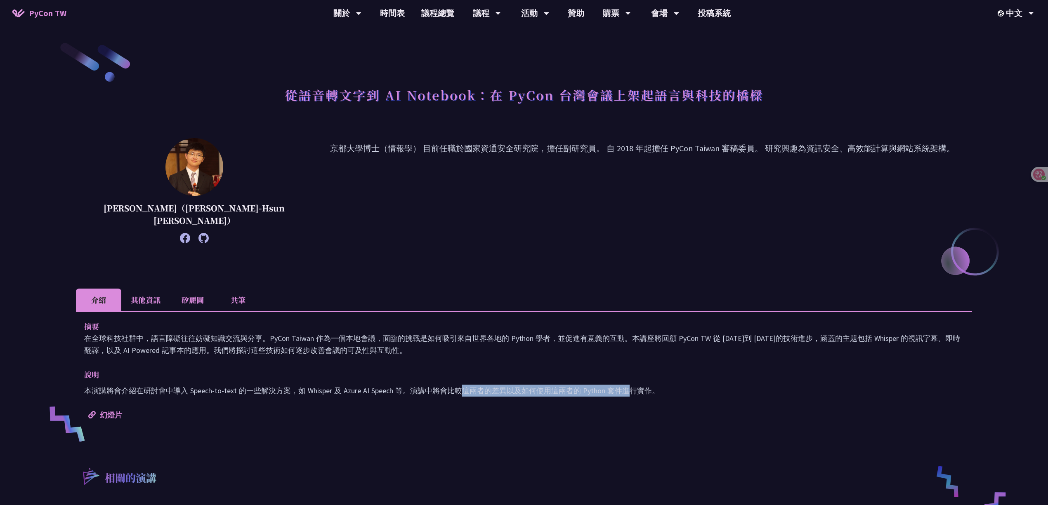
drag, startPoint x: 470, startPoint y: 386, endPoint x: 631, endPoint y: 390, distance: 161.0
click at [631, 390] on p "本演講將會介紹在研討會中導入 Speech-to-text 的一些解決方案，如 Whisper 及 Azure AI Speech 等。演講中將會比較這兩者的…" at bounding box center [524, 391] width 880 height 12
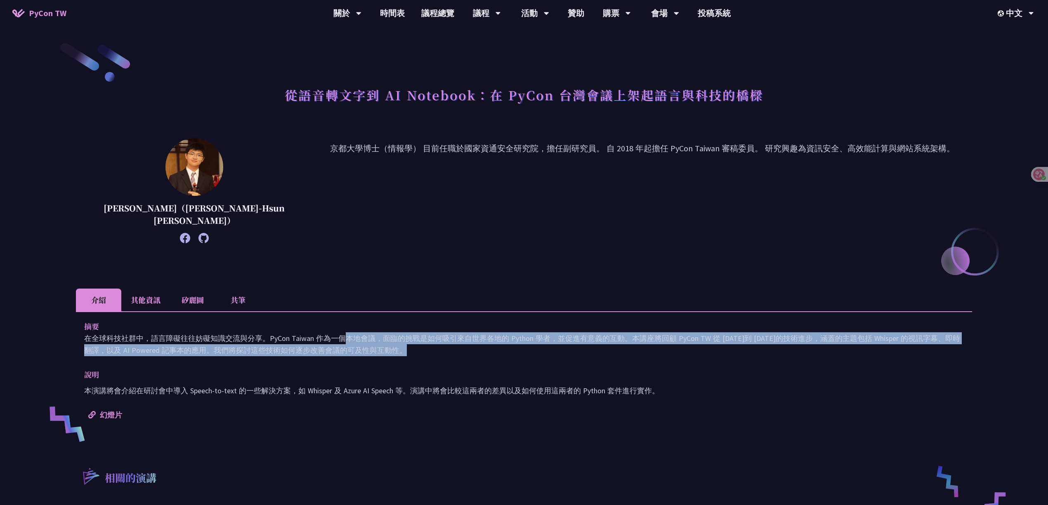
drag, startPoint x: 353, startPoint y: 335, endPoint x: 405, endPoint y: 347, distance: 53.2
click at [405, 347] on p "在全球科技社群中，語言障礙往往妨礙知識交流與分享。PyCon Taiwan 作為一個本地會議，面臨的挑戰是如何吸引來自世界各地的 Python 學者，並促進有…" at bounding box center [524, 345] width 880 height 24
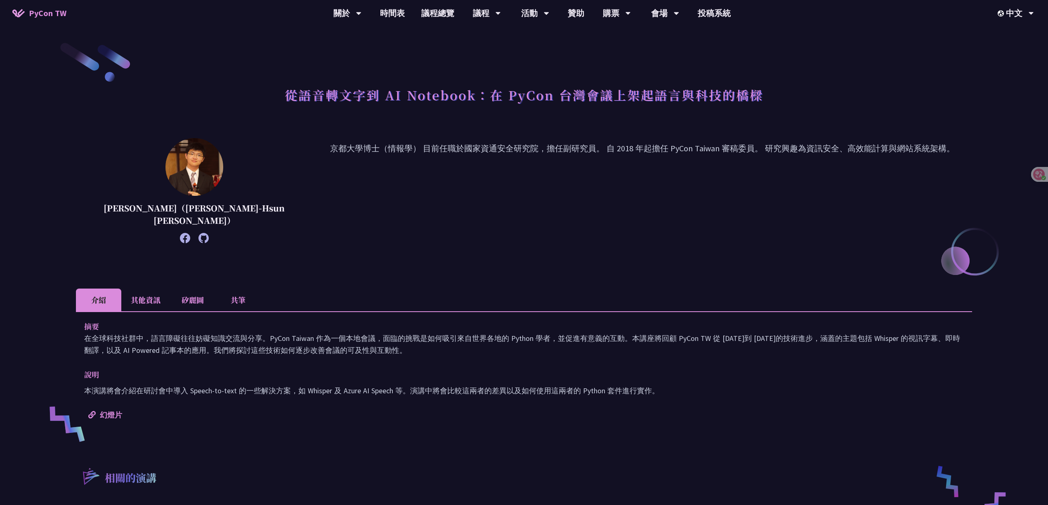
click at [151, 294] on li "其他資訊" at bounding box center [145, 300] width 49 height 23
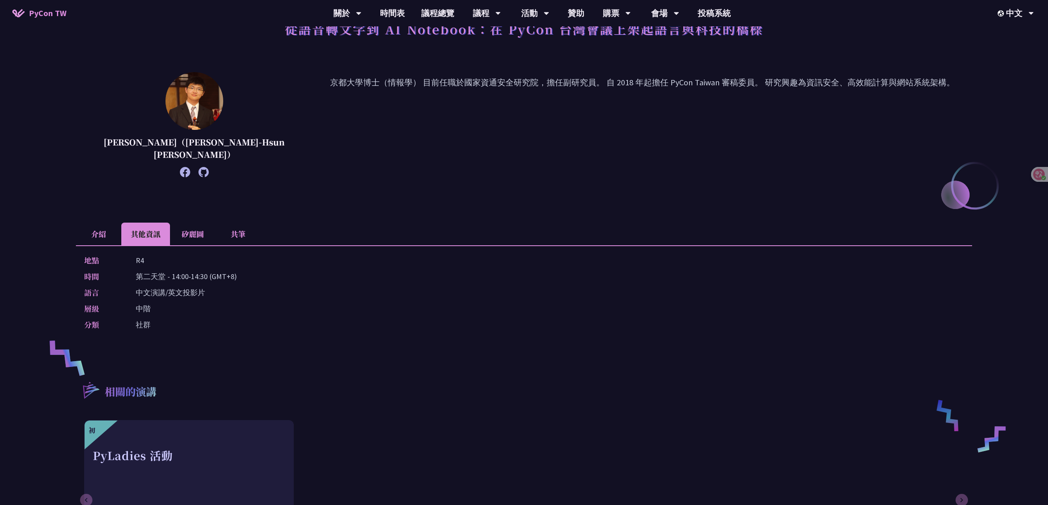
scroll to position [165, 0]
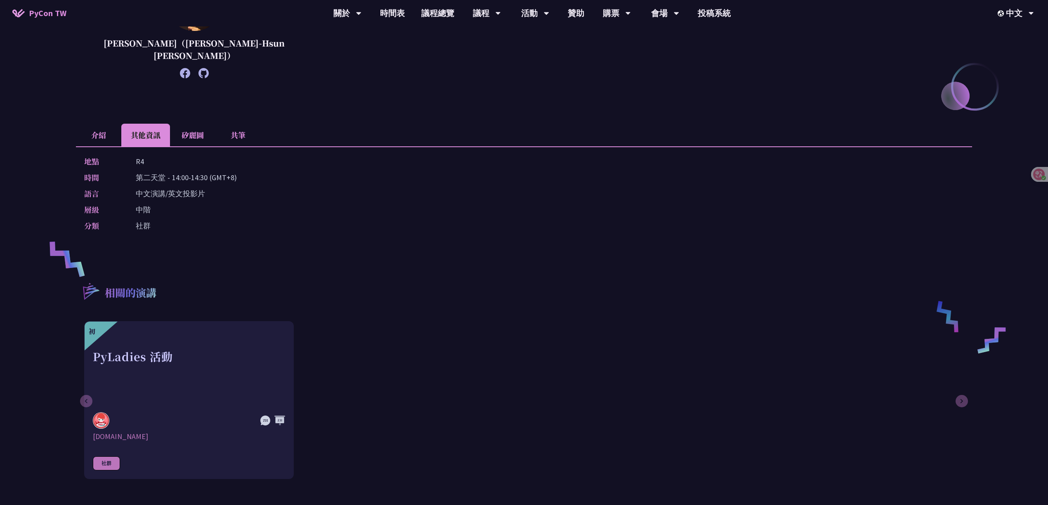
click at [98, 135] on li "介紹" at bounding box center [98, 135] width 45 height 23
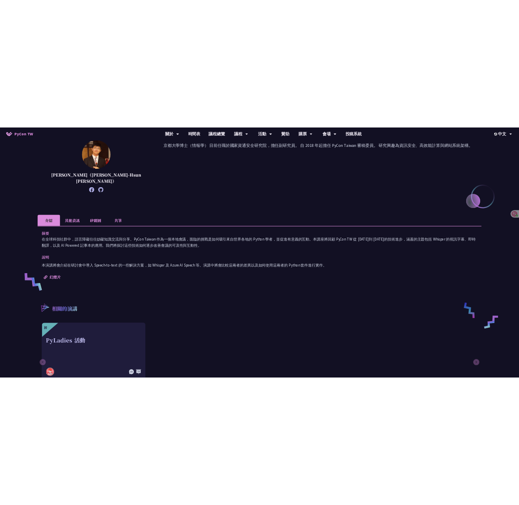
scroll to position [55, 0]
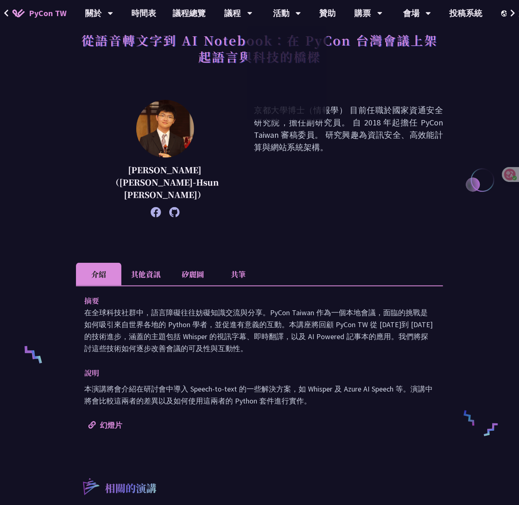
click at [357, 63] on h1 "從語音轉文字到 AI Notebook：在 PyCon 台灣會議上架起語言與科技的橋樑" at bounding box center [259, 48] width 367 height 41
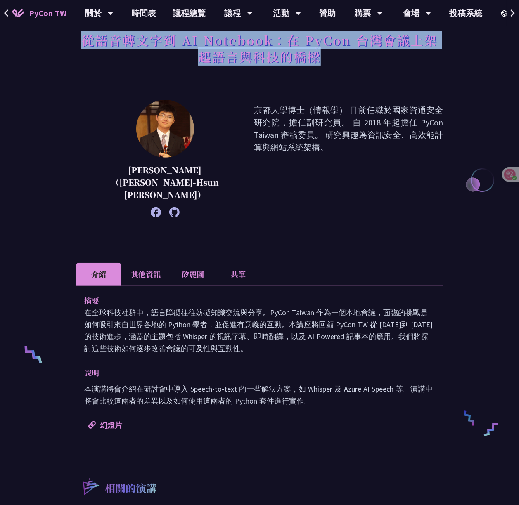
drag, startPoint x: 74, startPoint y: 37, endPoint x: 330, endPoint y: 50, distance: 256.1
click at [330, 50] on div "從語音轉文字到 AI Notebook：在 PyCon 台灣會議上架起語言與科技的橋樑 李昱勳 （Yu-Hsun Lee） 京都大學博士（情報學） 目前任職於…" at bounding box center [259, 338] width 519 height 787
copy font "從語音轉文字到 AI Notebook：在 PyCon 台灣會議上架起語言與科技的橋樑"
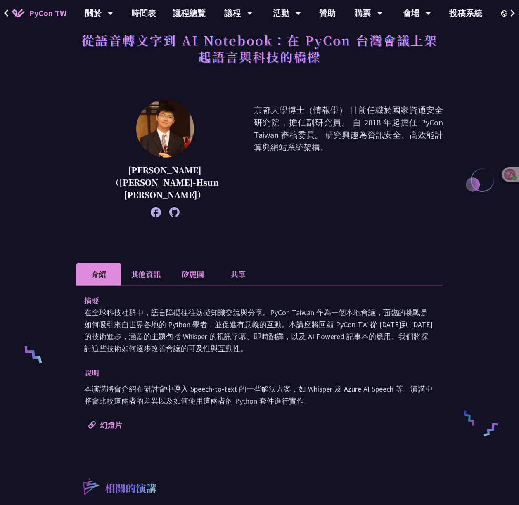
click at [157, 263] on li "其他資訊" at bounding box center [145, 274] width 49 height 23
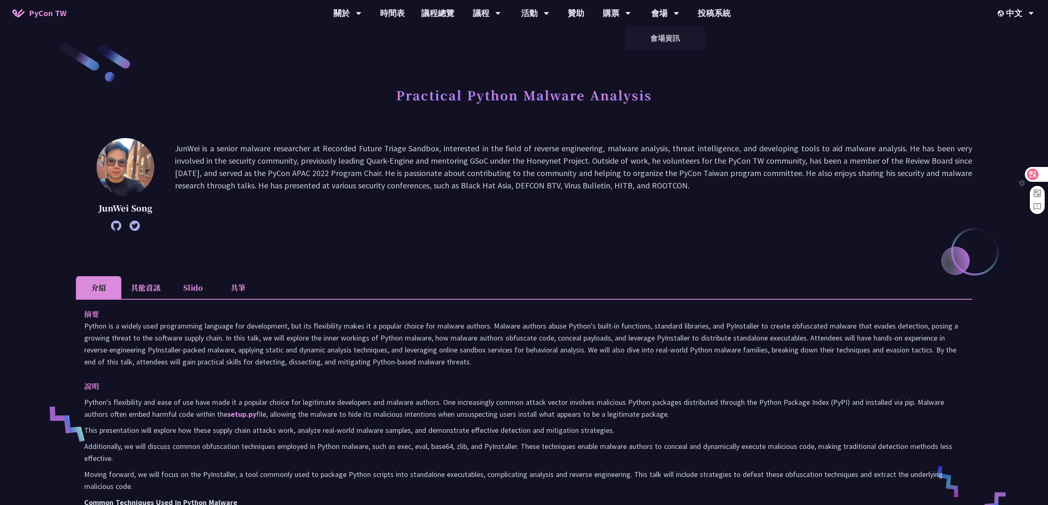
click at [1039, 174] on div at bounding box center [1036, 174] width 22 height 15
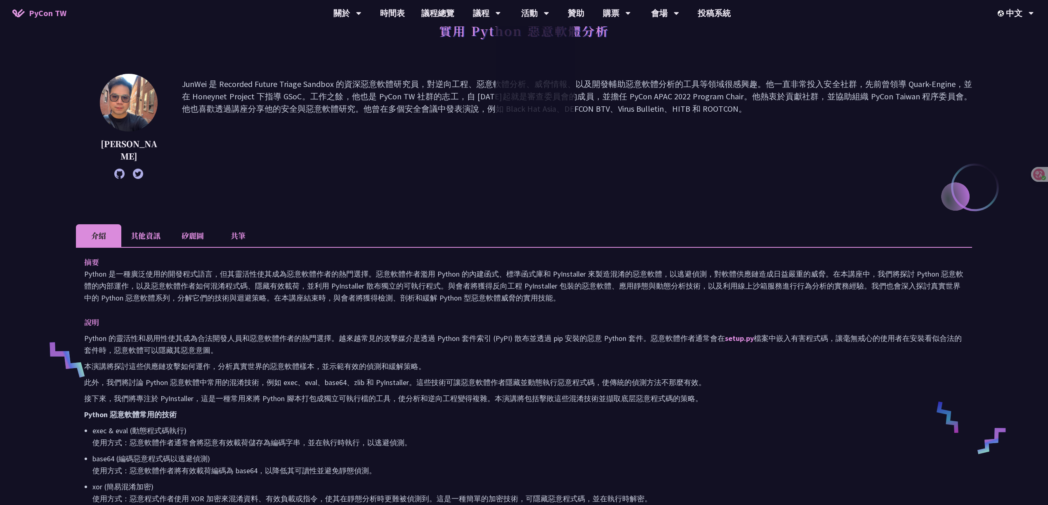
scroll to position [110, 0]
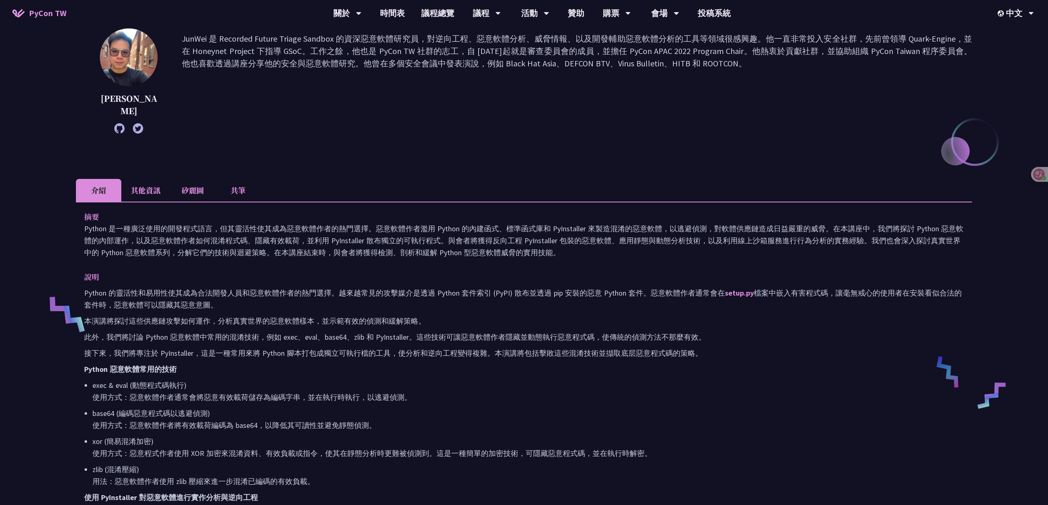
click at [146, 179] on li "其他資訊" at bounding box center [145, 190] width 49 height 23
